Goal: Task Accomplishment & Management: Manage account settings

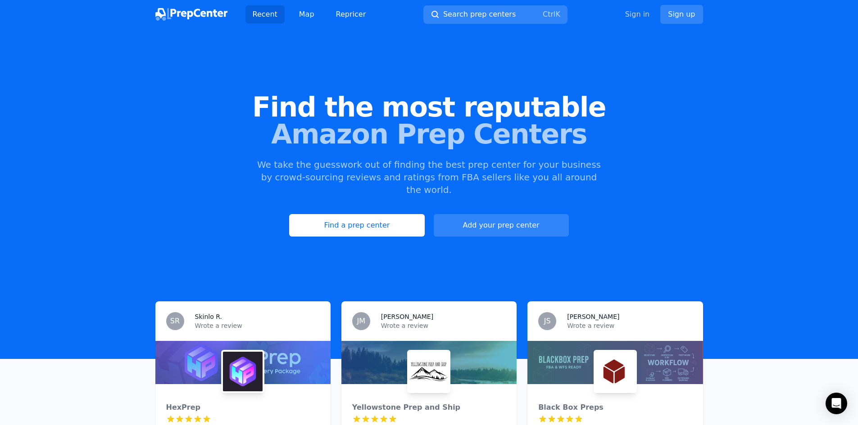
click at [632, 16] on link "Sign in" at bounding box center [637, 14] width 25 height 11
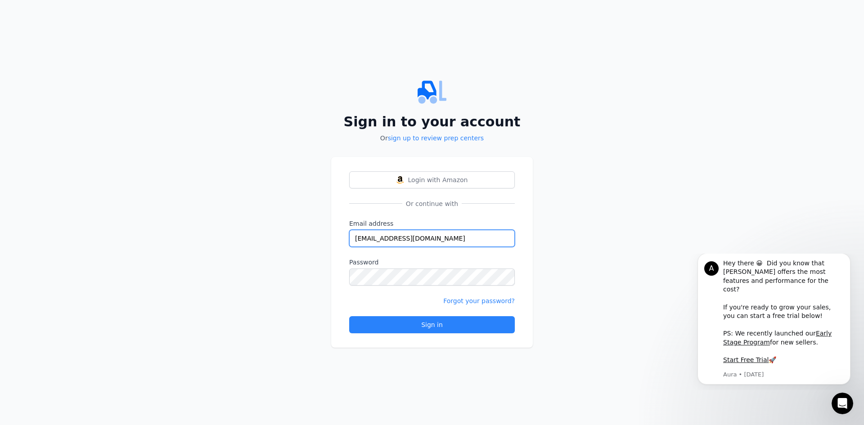
click at [446, 239] on input "[EMAIL_ADDRESS][DOMAIN_NAME]" at bounding box center [432, 238] width 166 height 17
drag, startPoint x: 446, startPoint y: 239, endPoint x: 308, endPoint y: 243, distance: 137.8
click at [312, 242] on div "Sign in to your account Or sign up to review prep centers Login with Amazon Or …" at bounding box center [432, 212] width 864 height 425
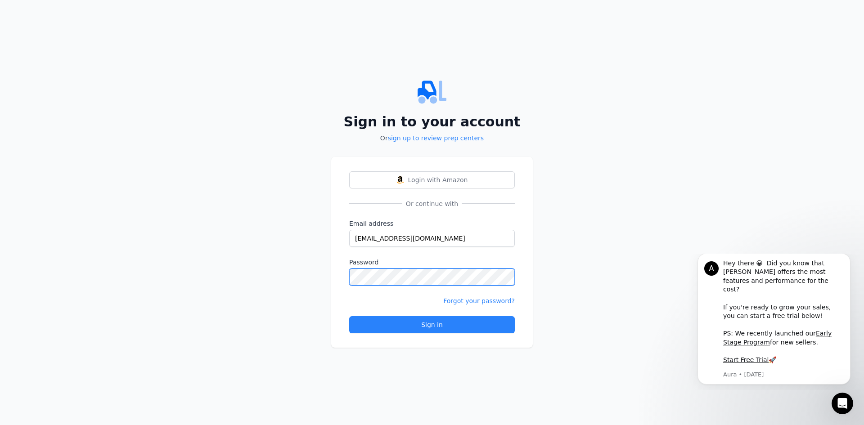
click at [334, 278] on div "Login with Amazon Or continue with Email address [EMAIL_ADDRESS][DOMAIN_NAME] P…" at bounding box center [432, 252] width 202 height 191
click at [366, 304] on div "Forgot your password?" at bounding box center [432, 301] width 166 height 9
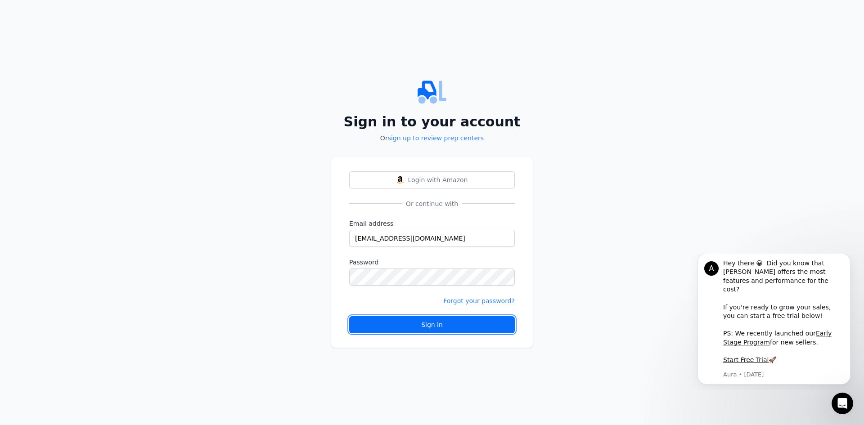
click at [398, 322] on div "Sign in" at bounding box center [432, 325] width 150 height 9
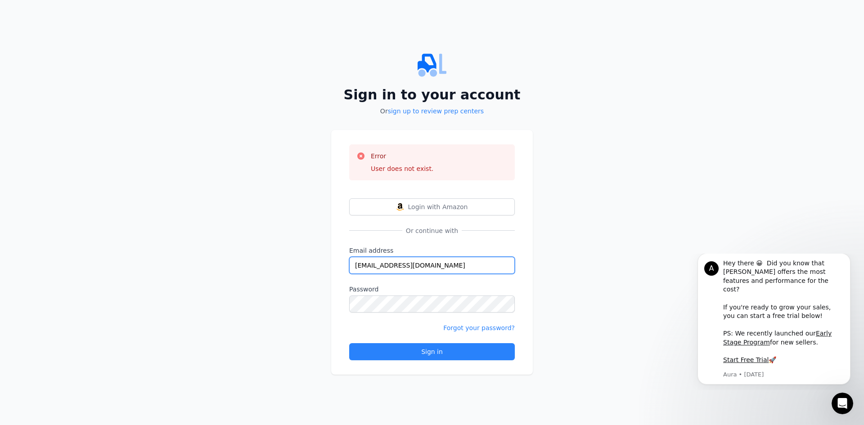
drag, startPoint x: 465, startPoint y: 260, endPoint x: 454, endPoint y: 260, distance: 11.3
click at [454, 260] on input "[EMAIL_ADDRESS][DOMAIN_NAME]" at bounding box center [432, 265] width 166 height 17
drag, startPoint x: 465, startPoint y: 262, endPoint x: 303, endPoint y: 265, distance: 161.7
click at [303, 265] on div "Sign in to your account Or sign up to review prep centers Error User does not e…" at bounding box center [432, 212] width 864 height 425
type input "[EMAIL_ADDRESS][DOMAIN_NAME]"
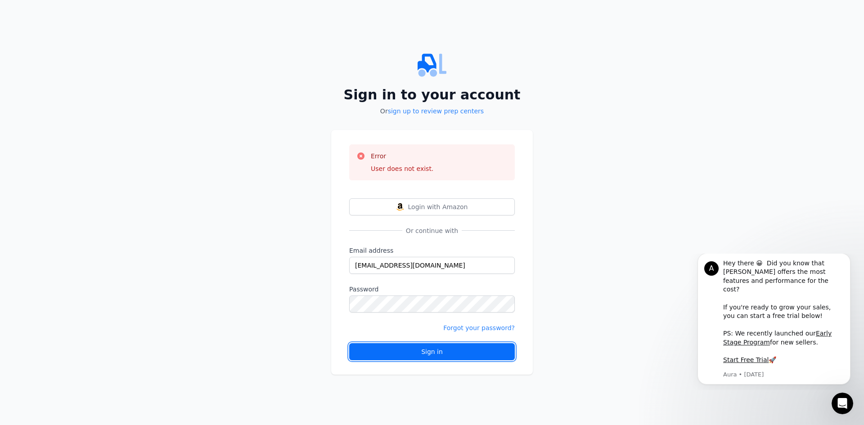
click at [429, 354] on div "Sign in" at bounding box center [432, 352] width 150 height 9
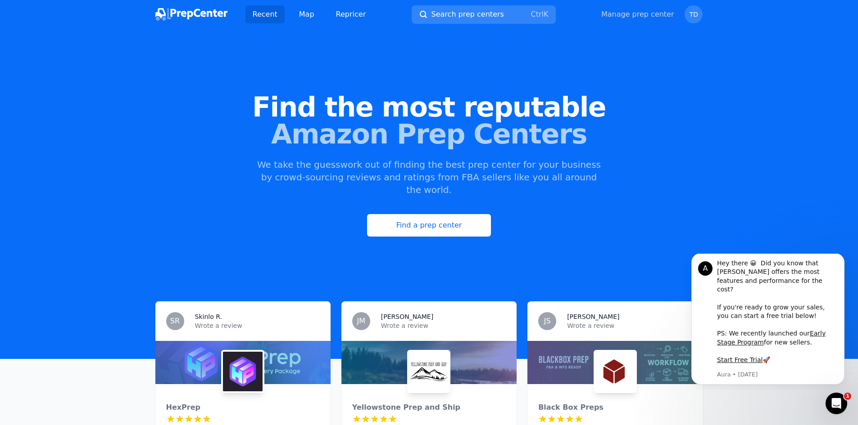
click at [631, 14] on link "Manage prep center" at bounding box center [637, 14] width 73 height 11
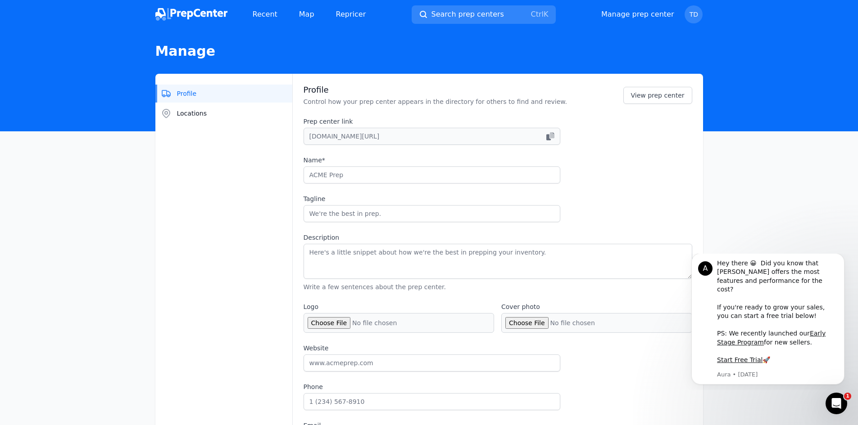
type input "Timberhouse Delivery Limited"
type input "Precision & Fast Prep Services for Seamless Shipping"
type textarea "Timberhouse Delivery Prep Center specializes in fast, reliable and compliant Pr…"
type input "[DOMAIN_NAME]"
type input "14702951712"
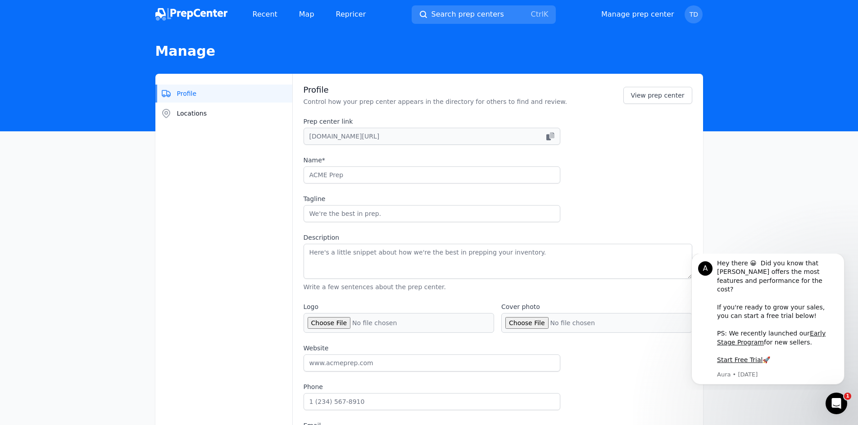
type input "[EMAIL_ADDRESS][DOMAIN_NAME]"
checkbox input "true"
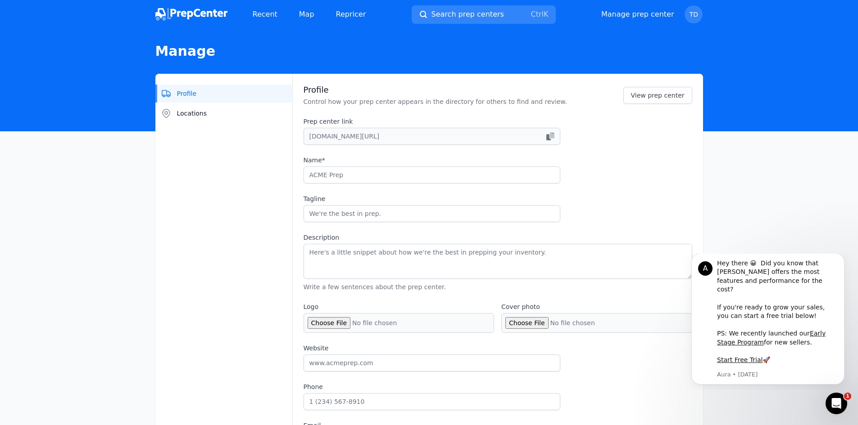
checkbox input "true"
select select "24to48"
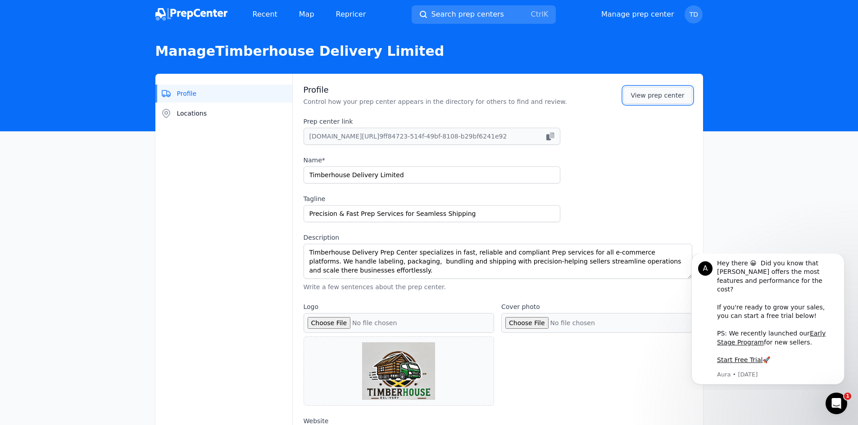
click at [671, 89] on link "View prep center" at bounding box center [657, 95] width 69 height 17
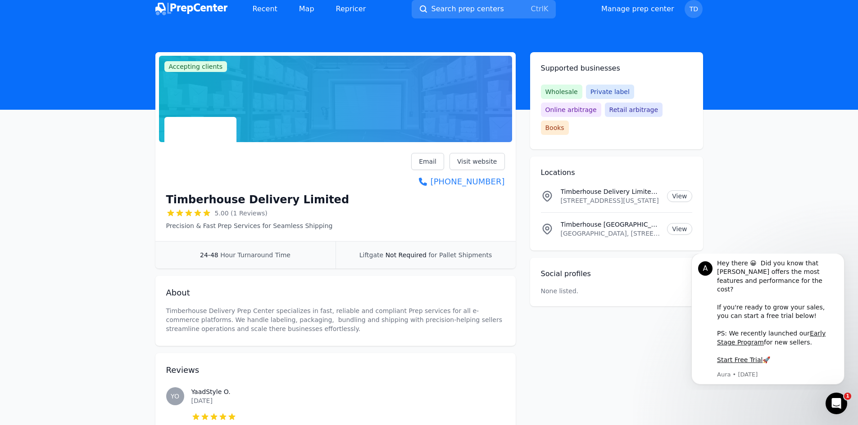
scroll to position [4, 0]
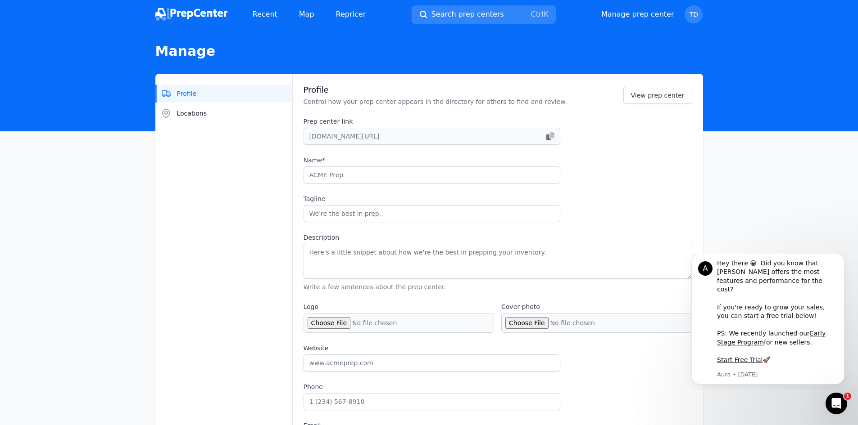
type input "Timberhouse Delivery Limited"
type input "Precision & Fast Prep Services for Seamless Shipping"
type textarea "Timberhouse Delivery Prep Center specializes in fast, reliable and compliant Pr…"
type input "[DOMAIN_NAME]"
type input "14702951712"
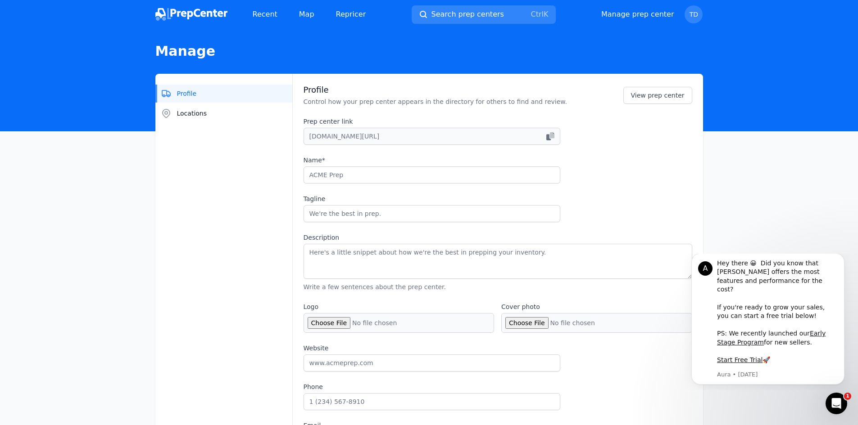
type input "[EMAIL_ADDRESS][DOMAIN_NAME]"
checkbox input "true"
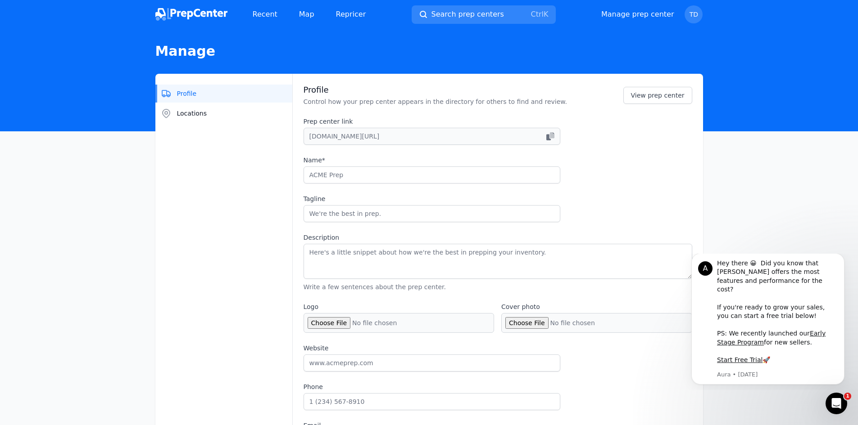
checkbox input "true"
select select "24to48"
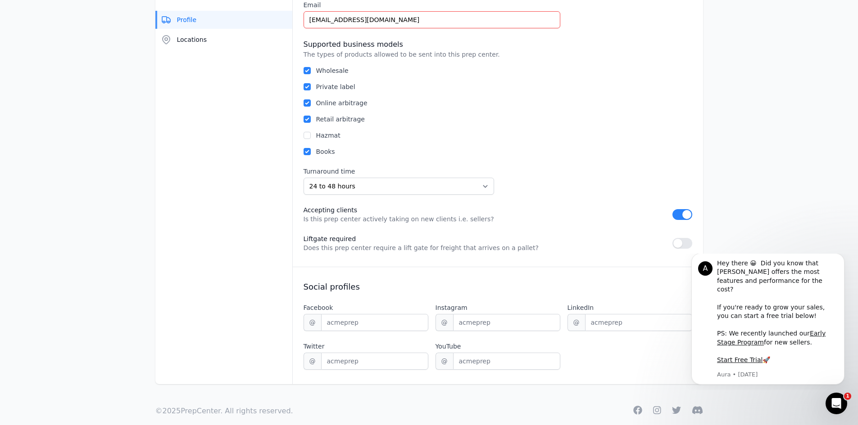
scroll to position [495, 0]
click at [684, 243] on button "button" at bounding box center [682, 242] width 20 height 11
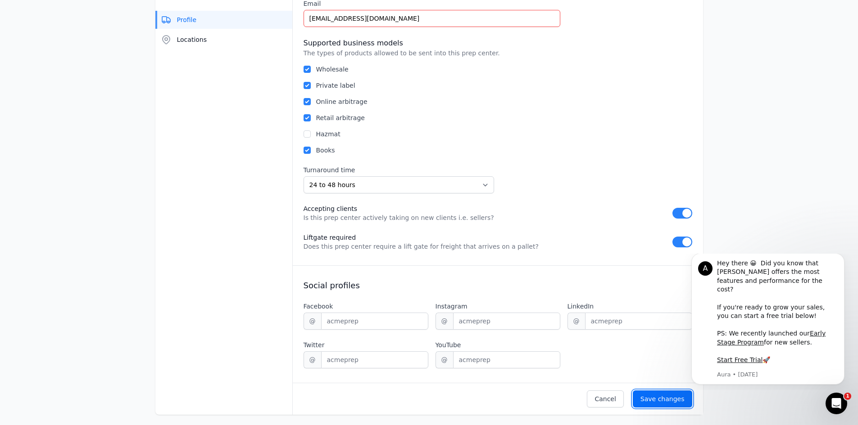
click at [665, 396] on div "Save changes" at bounding box center [662, 399] width 44 height 9
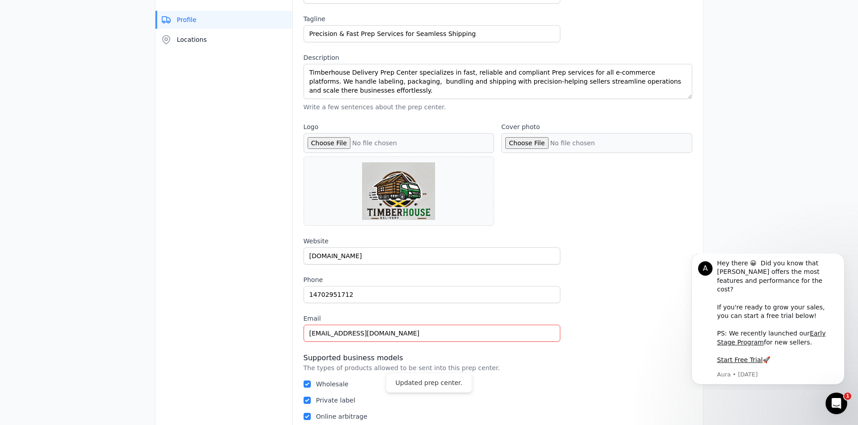
scroll to position [0, 0]
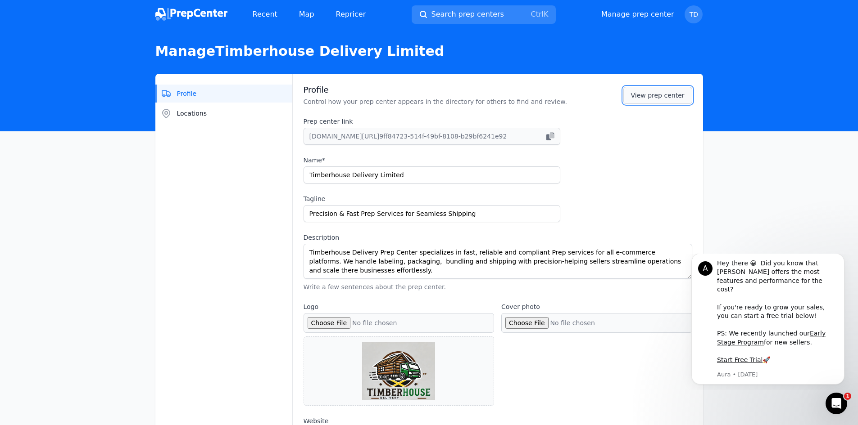
click at [680, 100] on link "View prep center" at bounding box center [657, 95] width 69 height 17
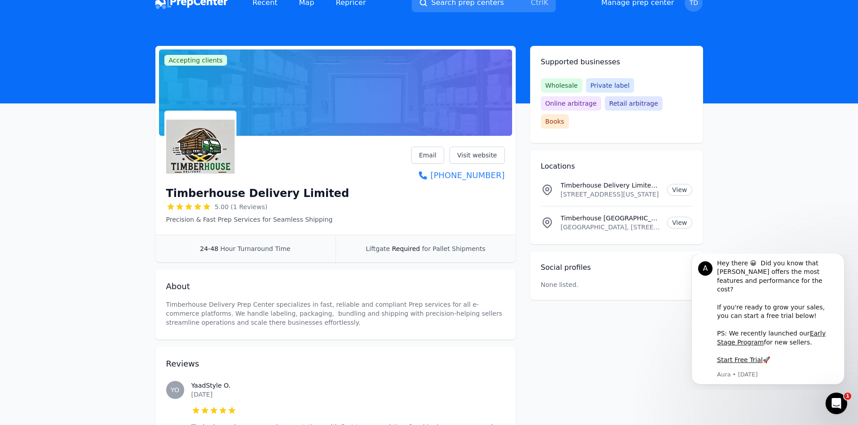
scroll to position [4, 0]
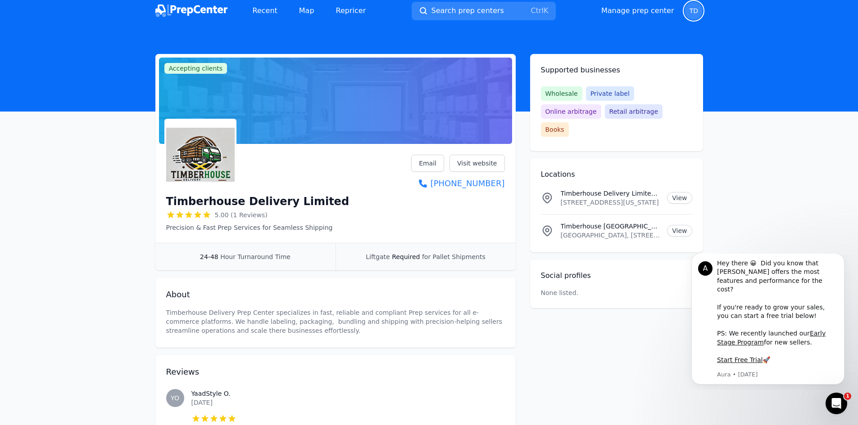
click at [688, 11] on span "TD" at bounding box center [693, 11] width 18 height 18
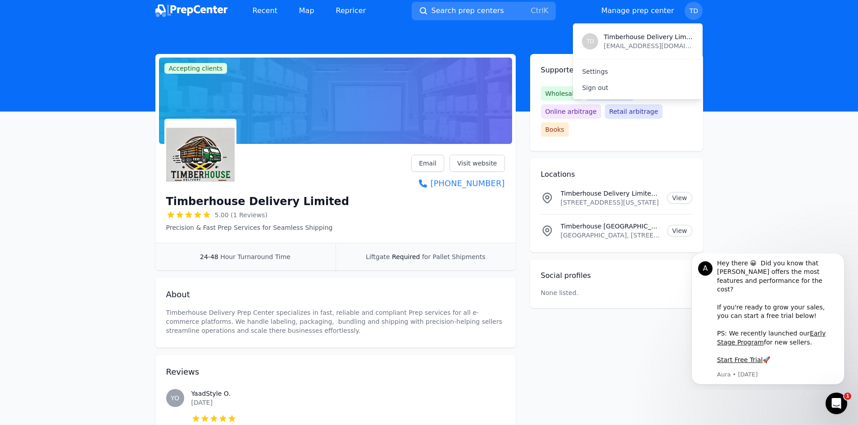
click at [217, 10] on img at bounding box center [191, 11] width 72 height 13
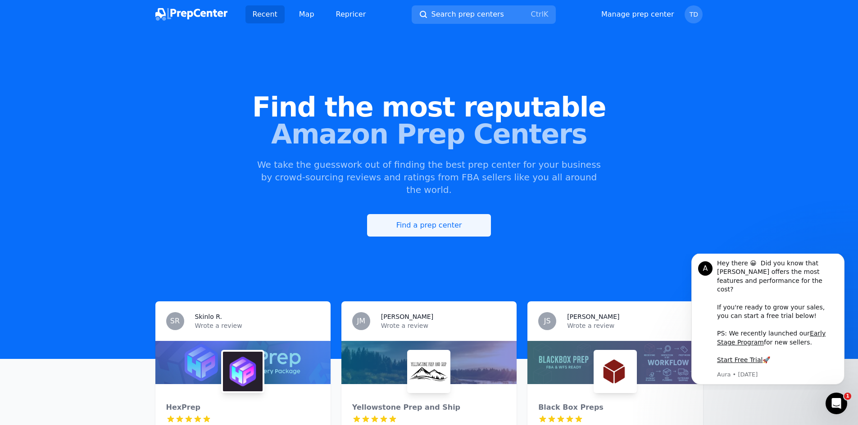
click at [422, 214] on link "Find a prep center" at bounding box center [429, 225] width 124 height 23
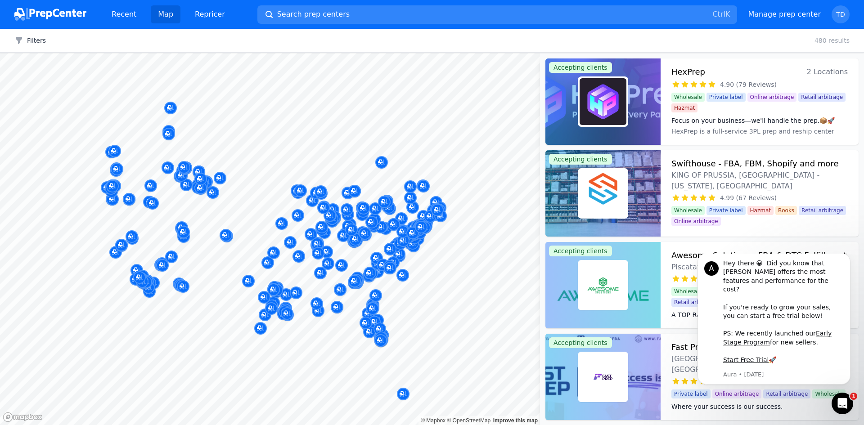
click at [180, 46] on div "Filters Clear all 480 results" at bounding box center [432, 41] width 864 height 24
click at [291, 12] on span "Search prep centers" at bounding box center [313, 14] width 72 height 11
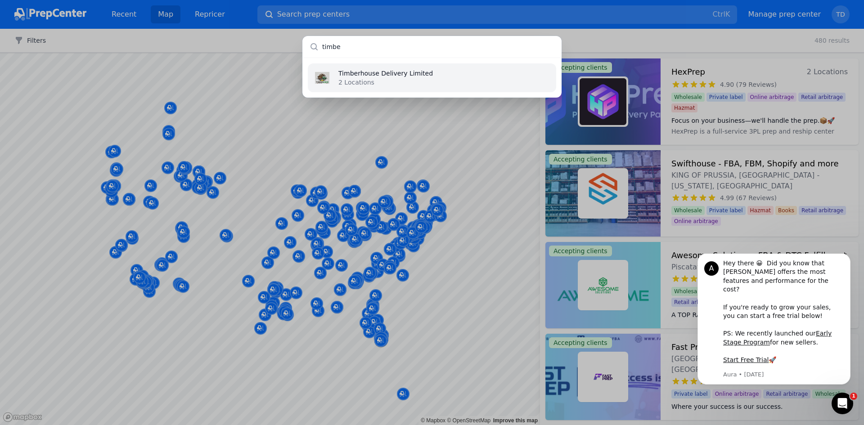
type input "timbe"
click at [353, 81] on p "2 Locations" at bounding box center [386, 82] width 95 height 9
